Goal: Transaction & Acquisition: Purchase product/service

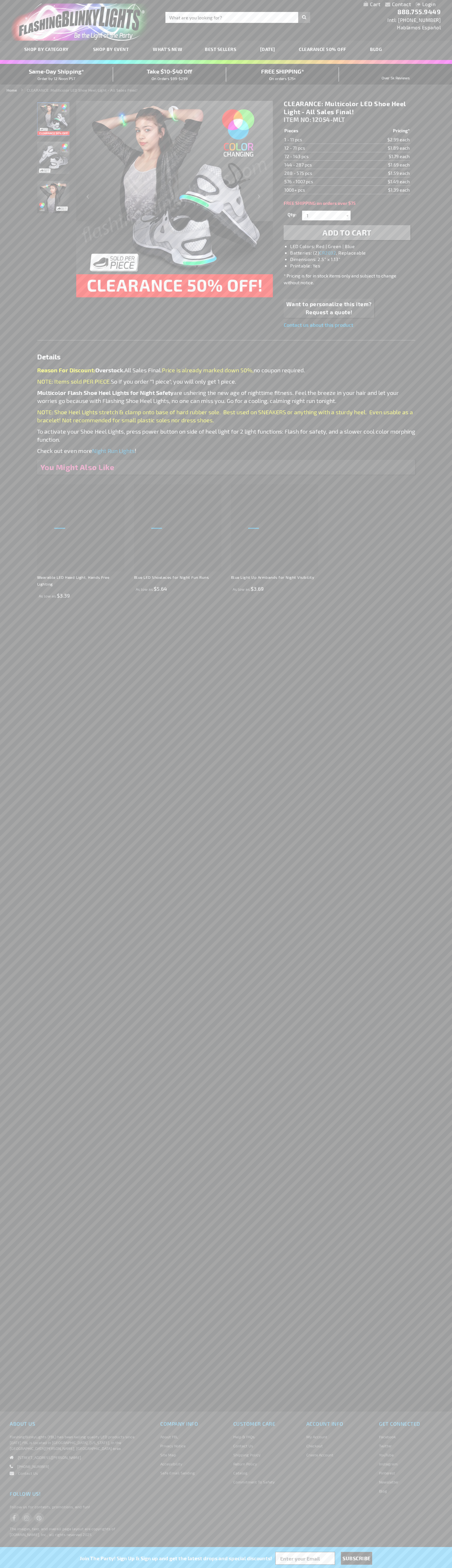
click at [353, 247] on li "LED Colors: Red | Green | Blue" at bounding box center [353, 247] width 126 height 7
click at [347, 233] on span "Add to Cart" at bounding box center [347, 232] width 49 height 9
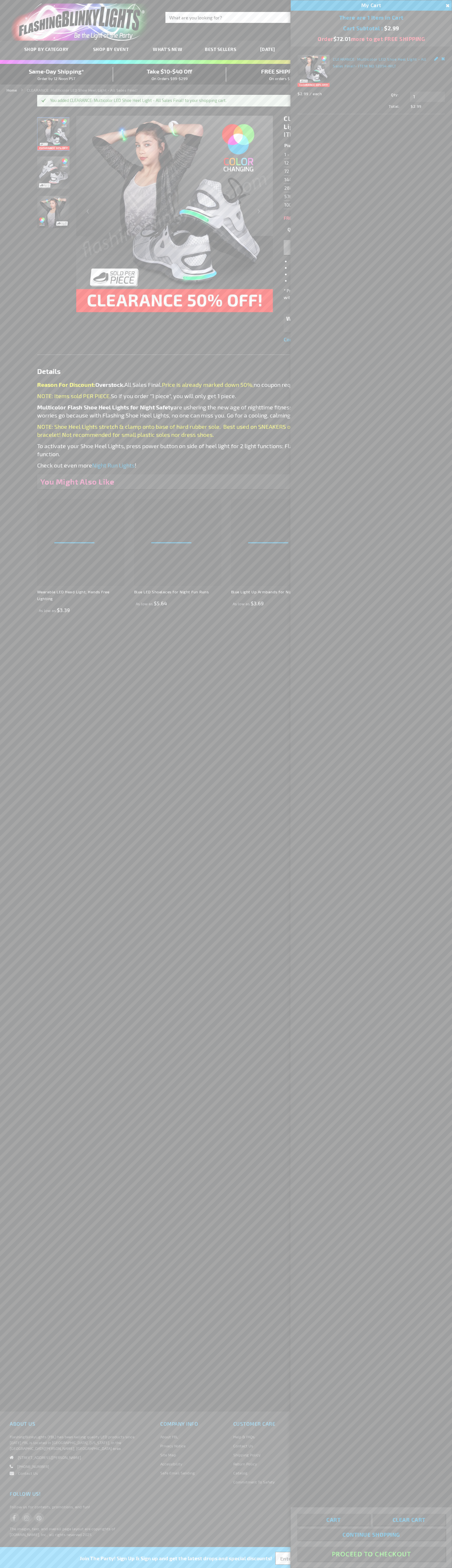
click at [371, 1554] on button "Proceed To Checkout" at bounding box center [371, 1554] width 148 height 15
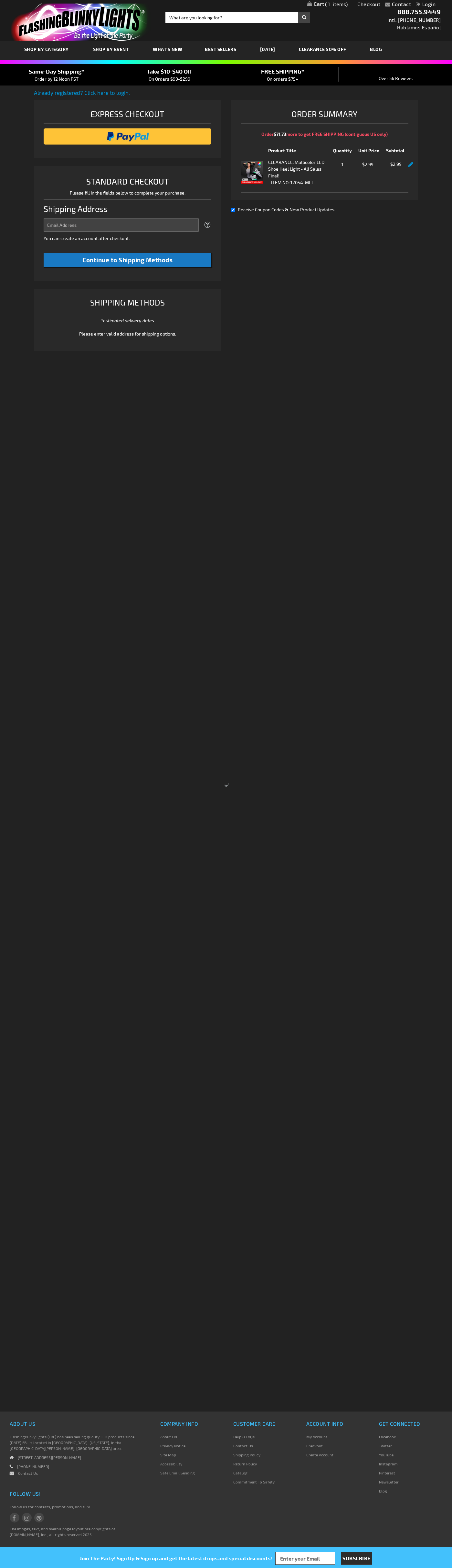
select select "US"
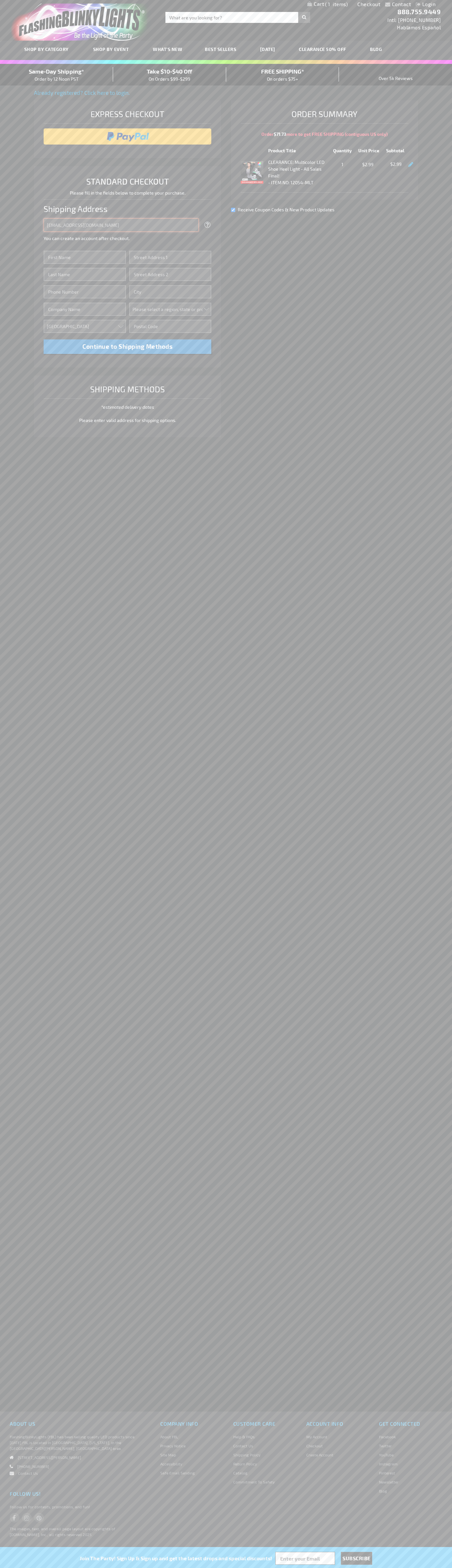
type input "[EMAIL_ADDRESS][DOMAIN_NAME]"
type input "[PERSON_NAME]"
type input "[STREET_ADDRESS]"
type input "First floor"
type input "boulder"
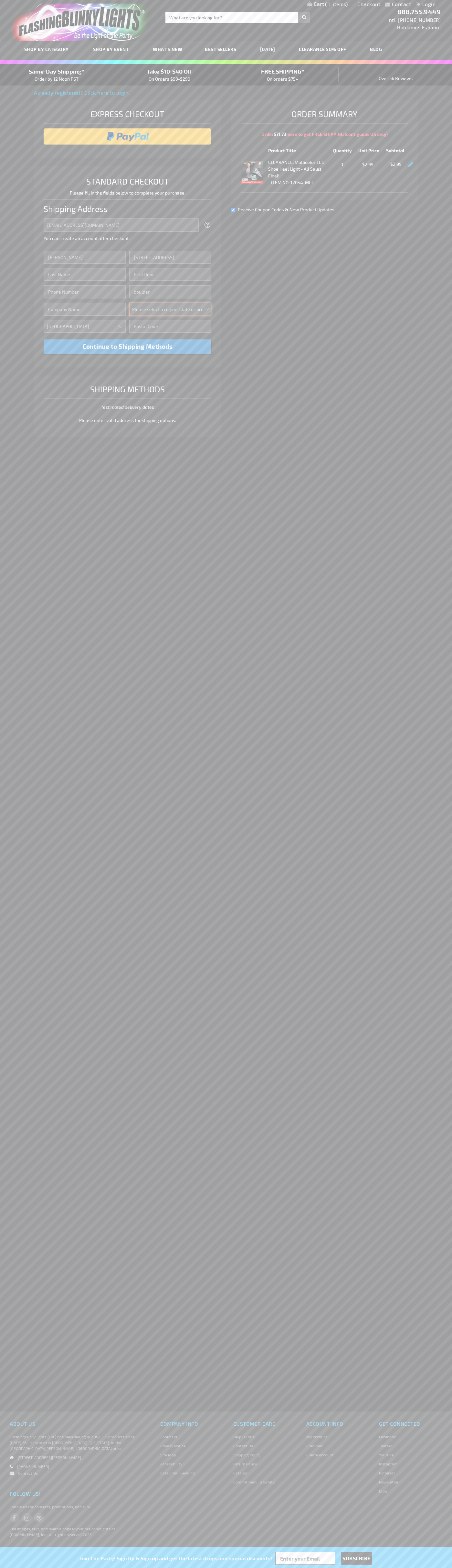
select select "13"
type input "80302"
type input "[PERSON_NAME]"
type input "6502530000"
type input "[PERSON_NAME]"
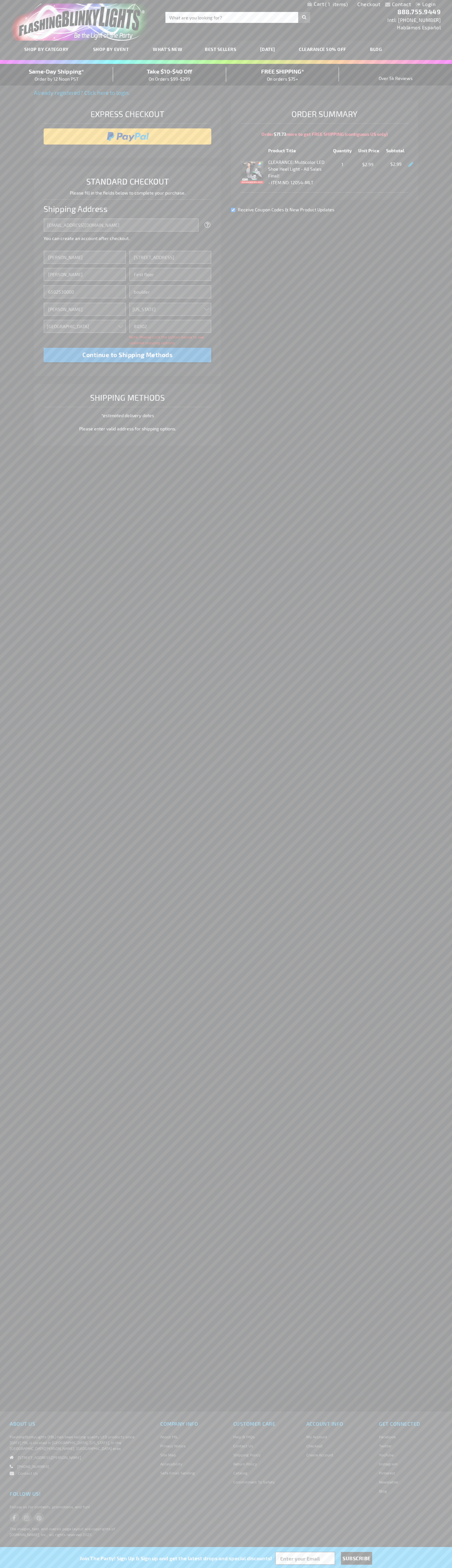
click at [57, 75] on div "Same-Day Shipping* Order by 12 Noon PST" at bounding box center [57, 74] width 113 height 15
click at [127, 136] on input "image" at bounding box center [127, 136] width 161 height 13
